Goal: Task Accomplishment & Management: Manage account settings

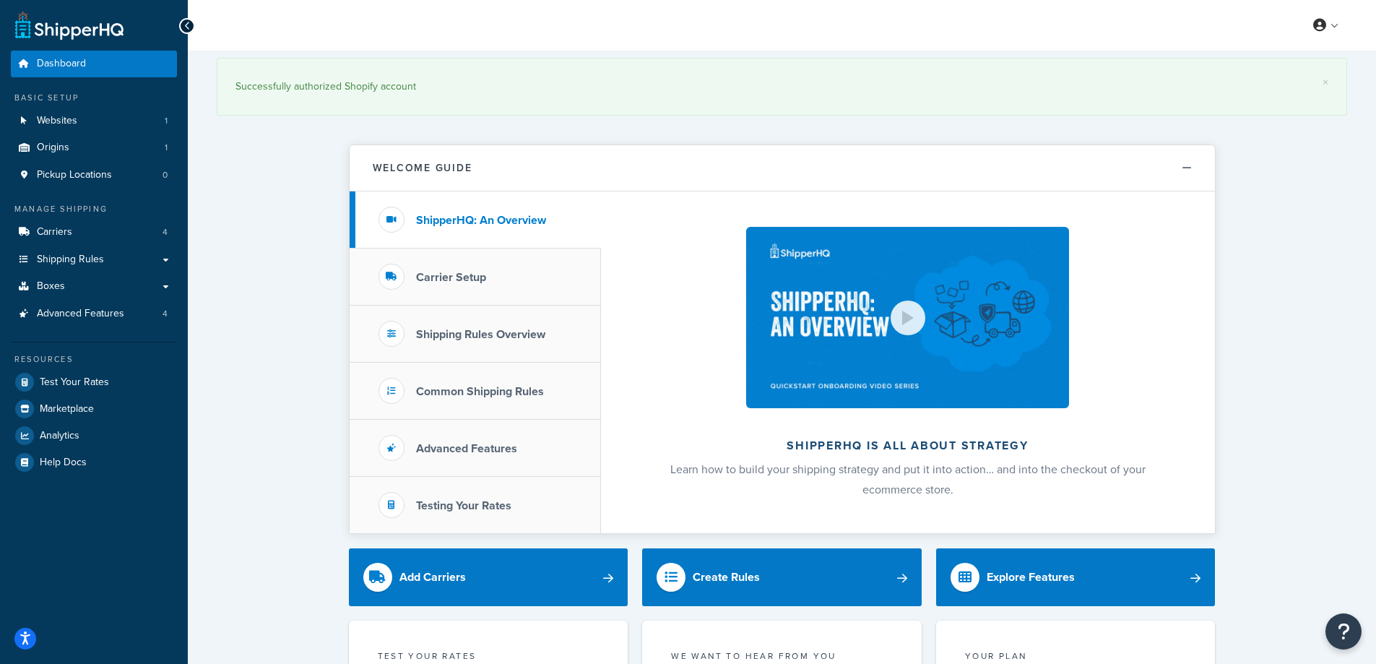
click at [379, 89] on div "Successfully authorized Shopify account" at bounding box center [781, 87] width 1093 height 20
drag, startPoint x: 379, startPoint y: 89, endPoint x: 350, endPoint y: 85, distance: 29.8
click at [347, 84] on div "Successfully authorized Shopify account" at bounding box center [781, 87] width 1093 height 20
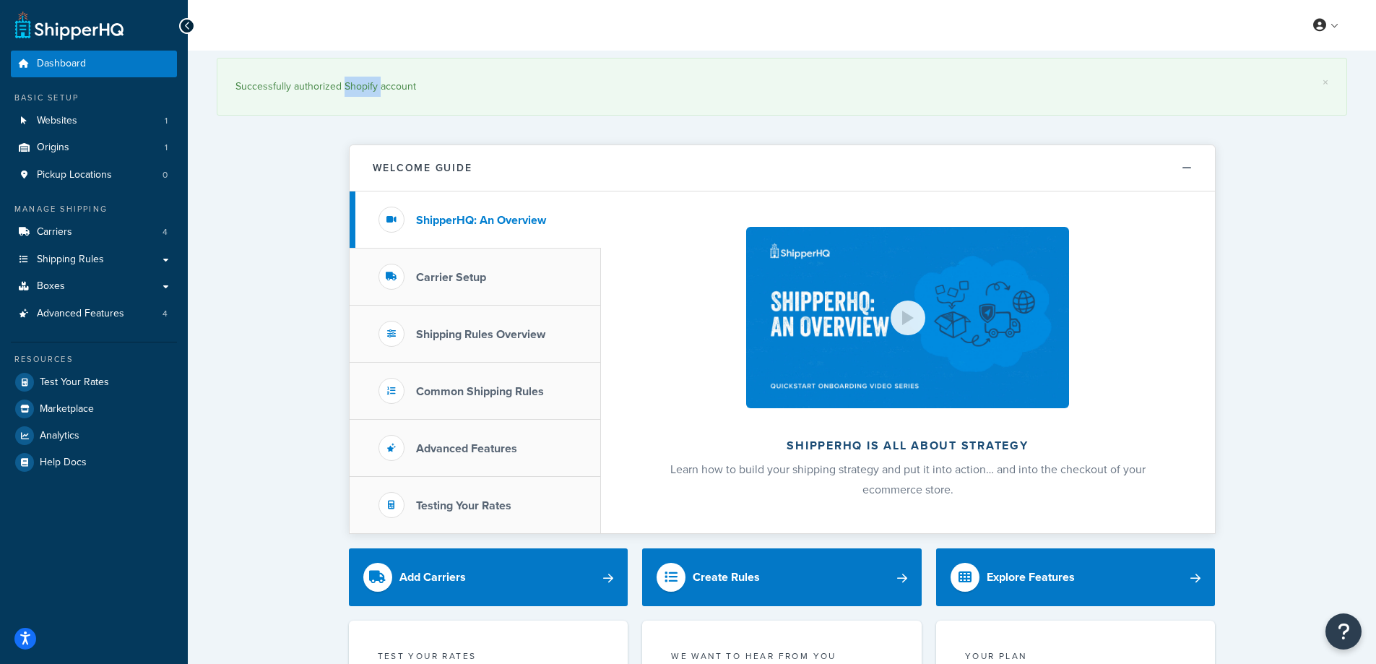
click at [347, 84] on div "Successfully authorized Shopify account" at bounding box center [781, 87] width 1093 height 20
drag, startPoint x: 347, startPoint y: 84, endPoint x: 319, endPoint y: 85, distance: 28.2
click at [319, 85] on div "Successfully authorized Shopify account" at bounding box center [781, 87] width 1093 height 20
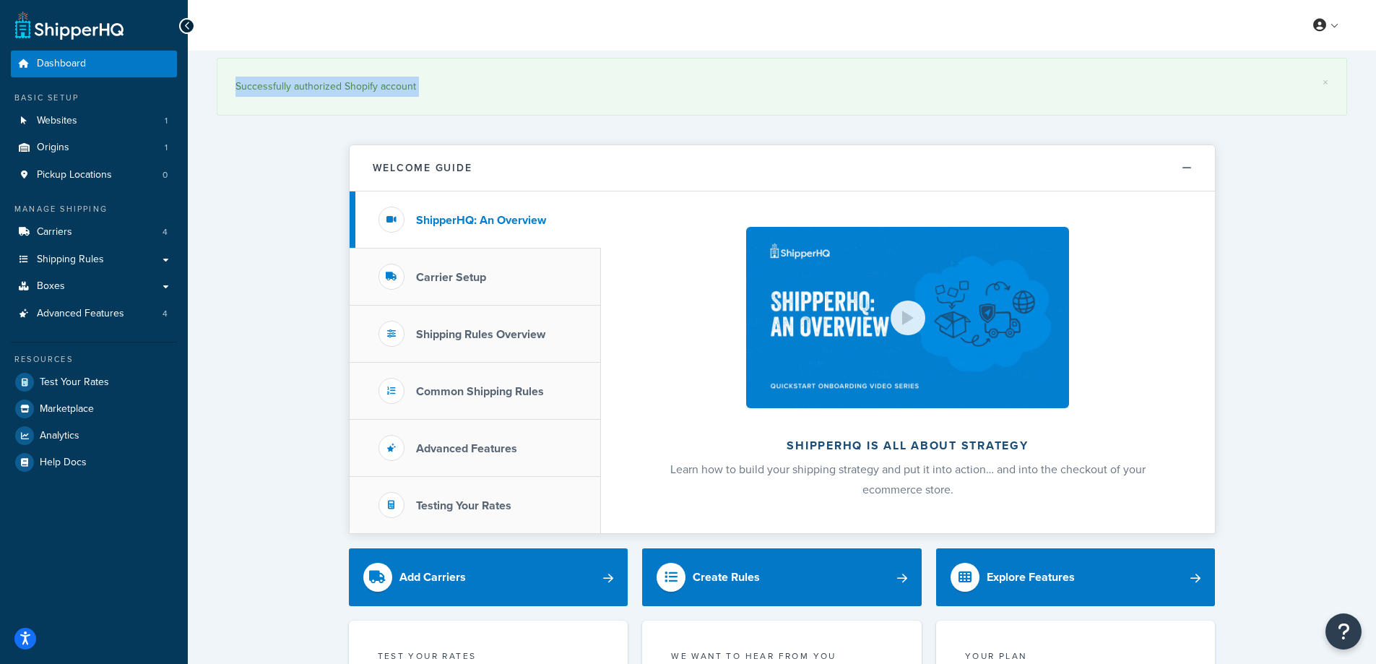
click at [319, 85] on div "Successfully authorized Shopify account" at bounding box center [781, 87] width 1093 height 20
drag, startPoint x: 320, startPoint y: 85, endPoint x: 286, endPoint y: 94, distance: 35.0
click at [301, 87] on div "Successfully authorized Shopify account" at bounding box center [781, 87] width 1093 height 20
click at [118, 123] on link "Websites 1" at bounding box center [94, 121] width 166 height 27
